Goal: Navigation & Orientation: Find specific page/section

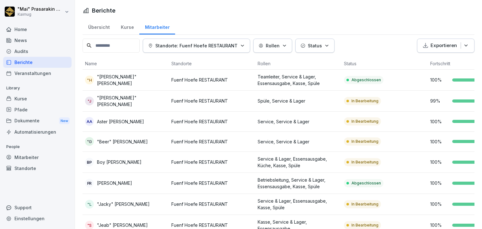
click at [108, 25] on div "Übersicht" at bounding box center [99, 27] width 33 height 16
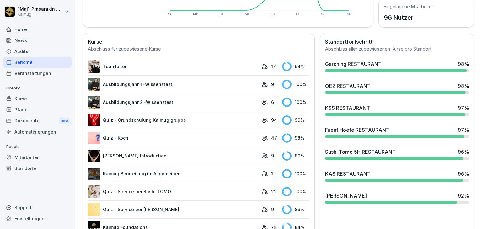
scroll to position [157, 0]
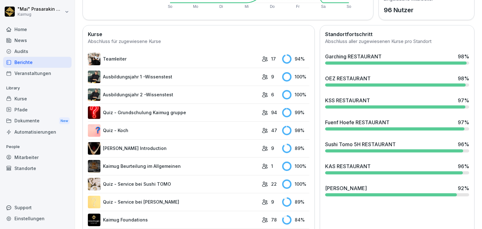
click at [340, 100] on div "KSS RESTAURANT" at bounding box center [347, 101] width 45 height 8
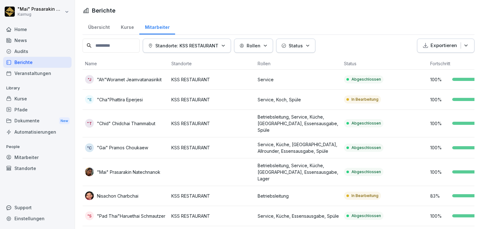
click at [95, 26] on div "Übersicht" at bounding box center [99, 27] width 33 height 16
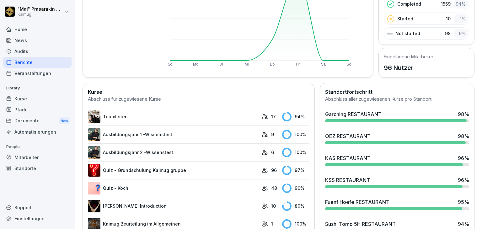
scroll to position [126, 0]
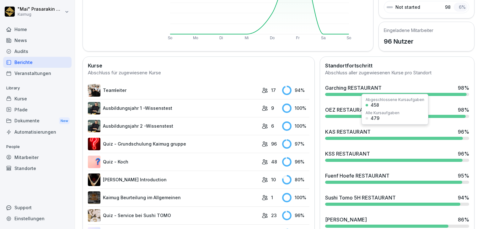
click at [339, 132] on div "KAS RESTAURANT" at bounding box center [348, 132] width 46 height 8
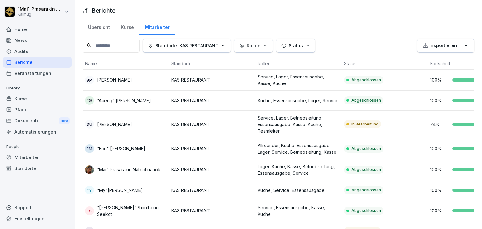
click at [101, 29] on div "Übersicht" at bounding box center [99, 27] width 33 height 16
